Goal: Task Accomplishment & Management: Manage account settings

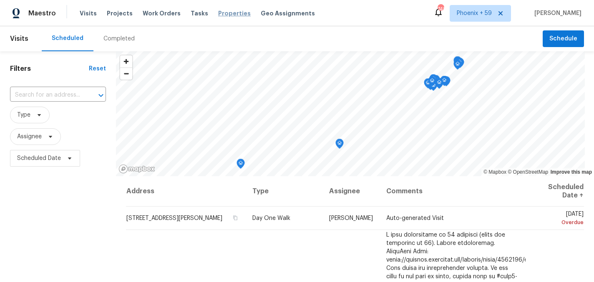
click at [218, 16] on span "Properties" at bounding box center [234, 13] width 33 height 8
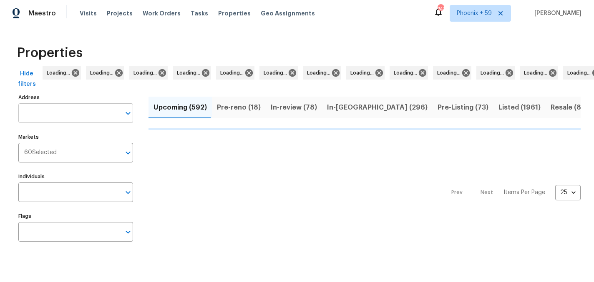
click at [51, 112] on input "Address" at bounding box center [69, 113] width 102 height 20
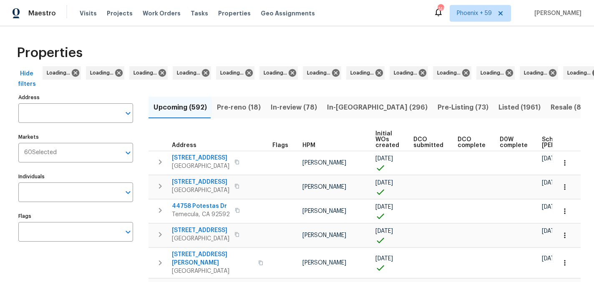
click at [51, 112] on input "Address" at bounding box center [69, 113] width 102 height 20
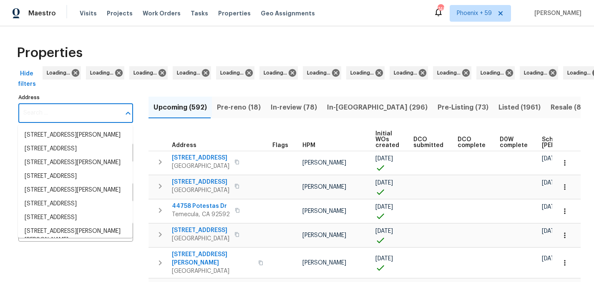
paste input "[STREET_ADDRESS]"
type input "[STREET_ADDRESS]"
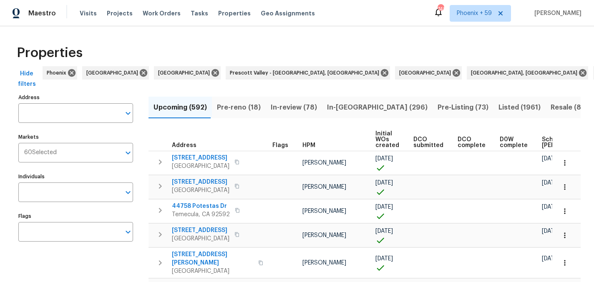
click at [51, 112] on input "Address" at bounding box center [69, 113] width 102 height 20
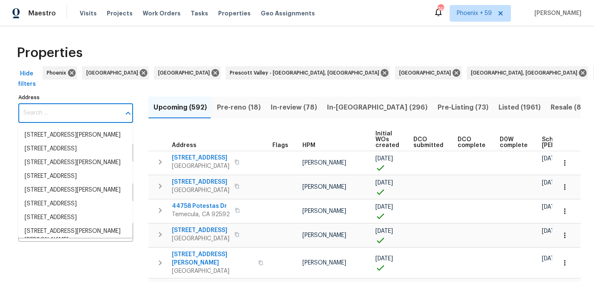
paste input "[STREET_ADDRESS]"
type input "[STREET_ADDRESS]"
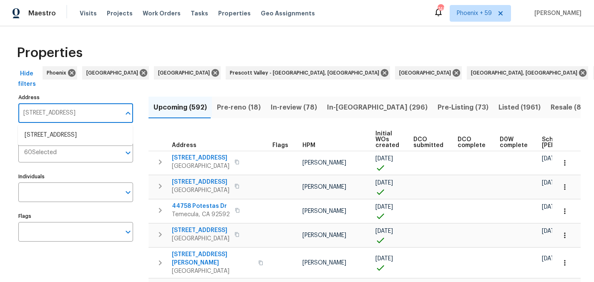
click at [56, 132] on li "705 Old Cove Rd Tega Cay SC 29708" at bounding box center [75, 135] width 115 height 14
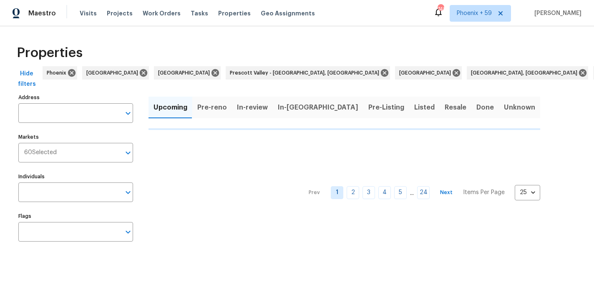
type input "705 Old Cove Rd Tega Cay SC 29708"
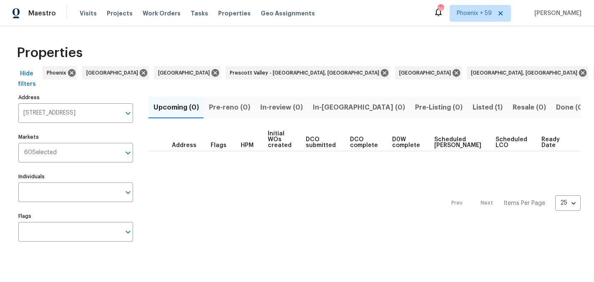
click at [473, 109] on span "Listed (1)" at bounding box center [488, 108] width 30 height 12
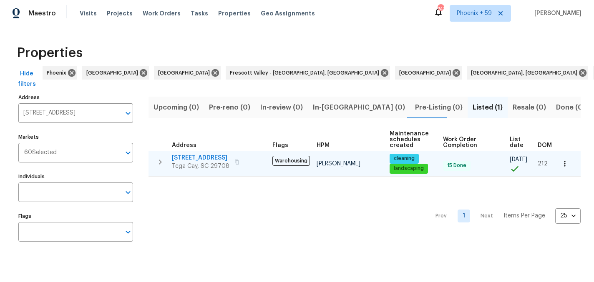
click at [189, 159] on span "705 Old Cove Rd" at bounding box center [201, 158] width 58 height 8
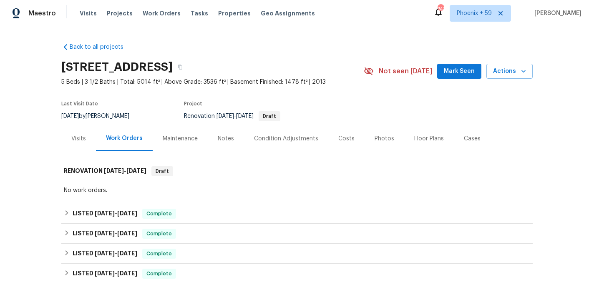
click at [183, 142] on div "Maintenance" at bounding box center [180, 139] width 35 height 8
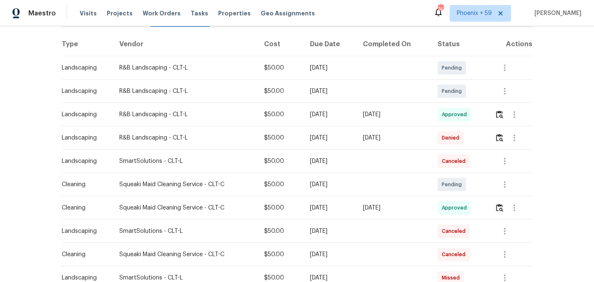
scroll to position [129, 0]
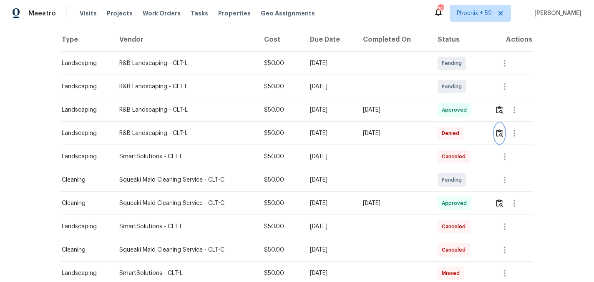
click at [499, 134] on img "button" at bounding box center [499, 133] width 7 height 8
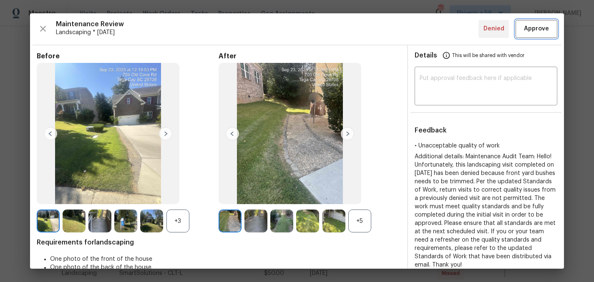
click at [533, 28] on span "Approve" at bounding box center [536, 29] width 25 height 10
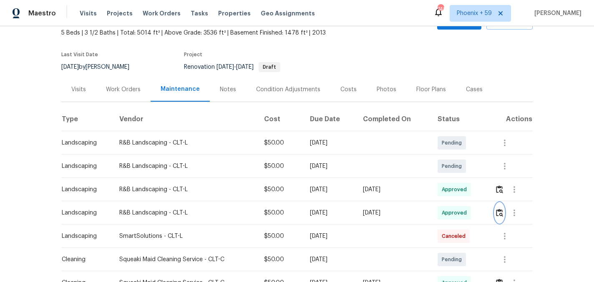
scroll to position [42, 0]
